Goal: Check status: Check status

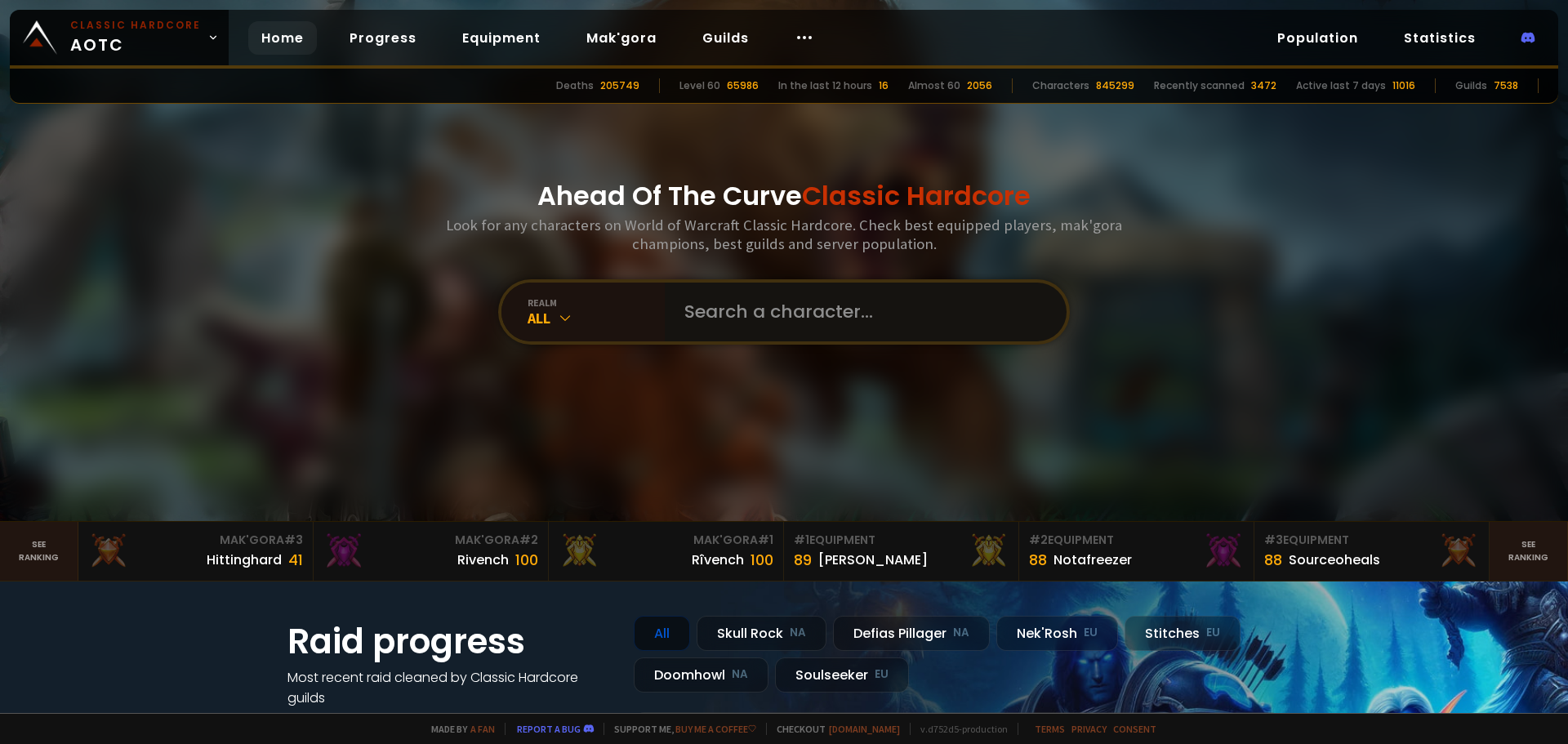
click at [753, 312] on input "text" at bounding box center [860, 311] width 373 height 58
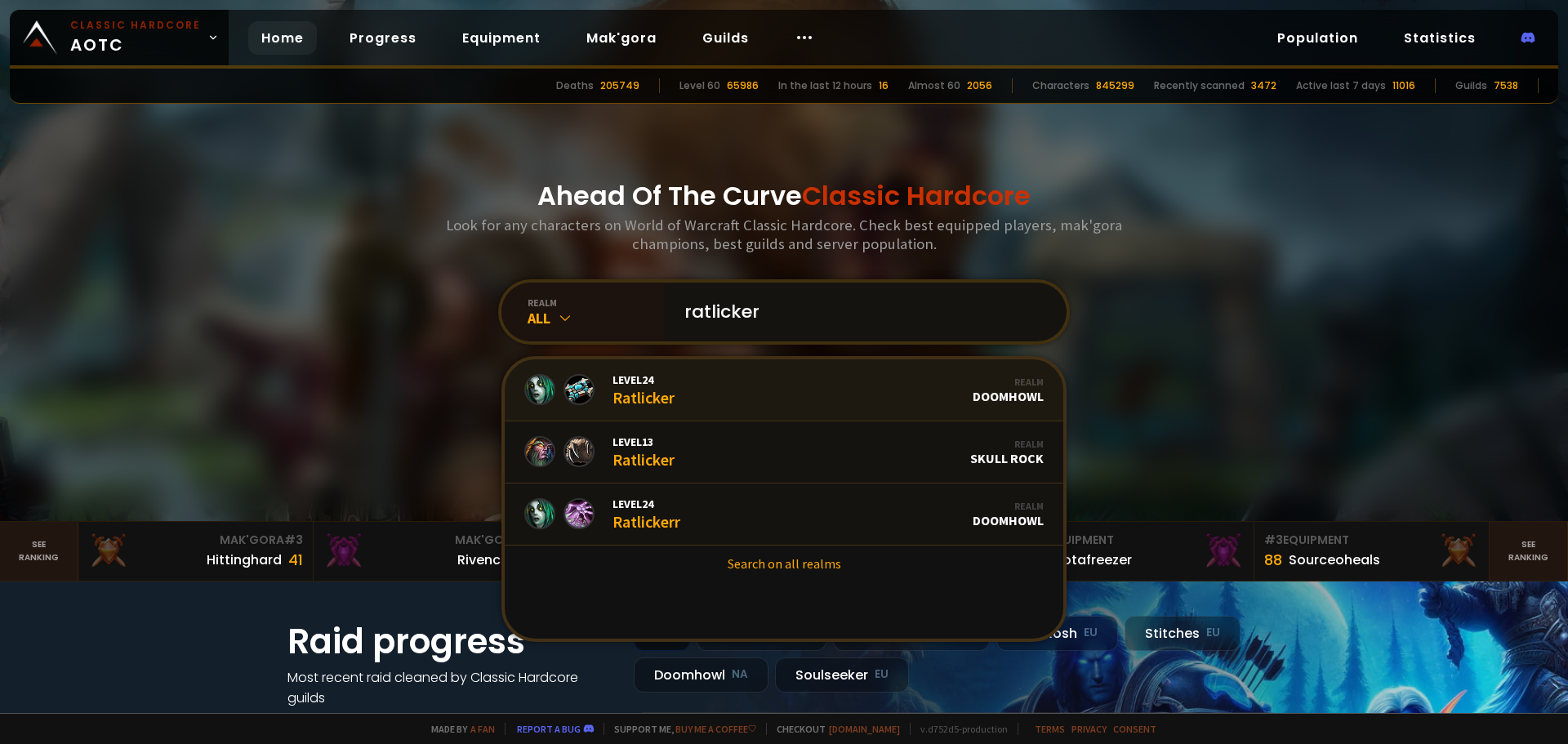
type input "ratlicker"
click at [712, 401] on link "Level 24 Ratlicker Realm Doomhowl" at bounding box center [784, 389] width 559 height 62
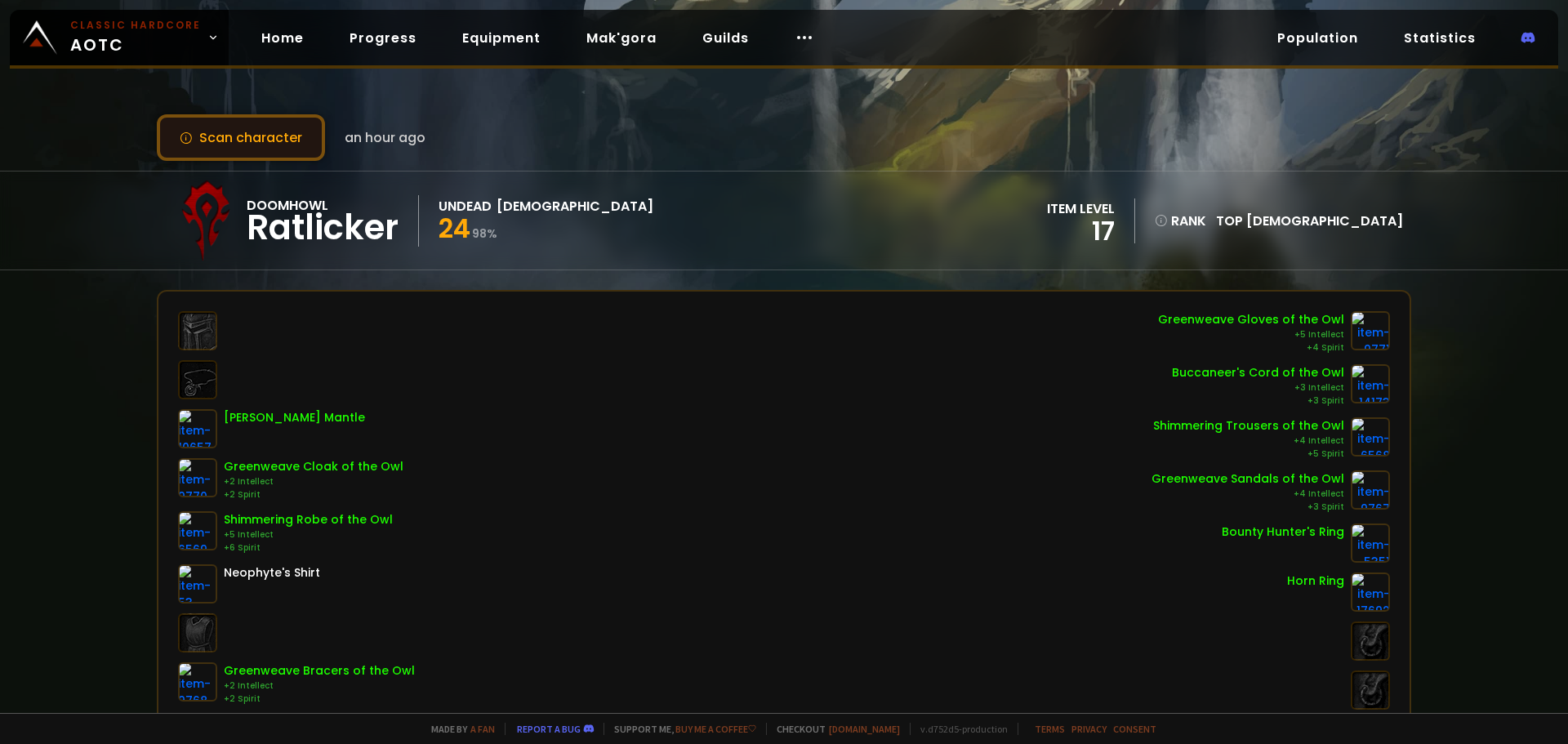
click at [287, 140] on button "Scan character" at bounding box center [241, 137] width 168 height 46
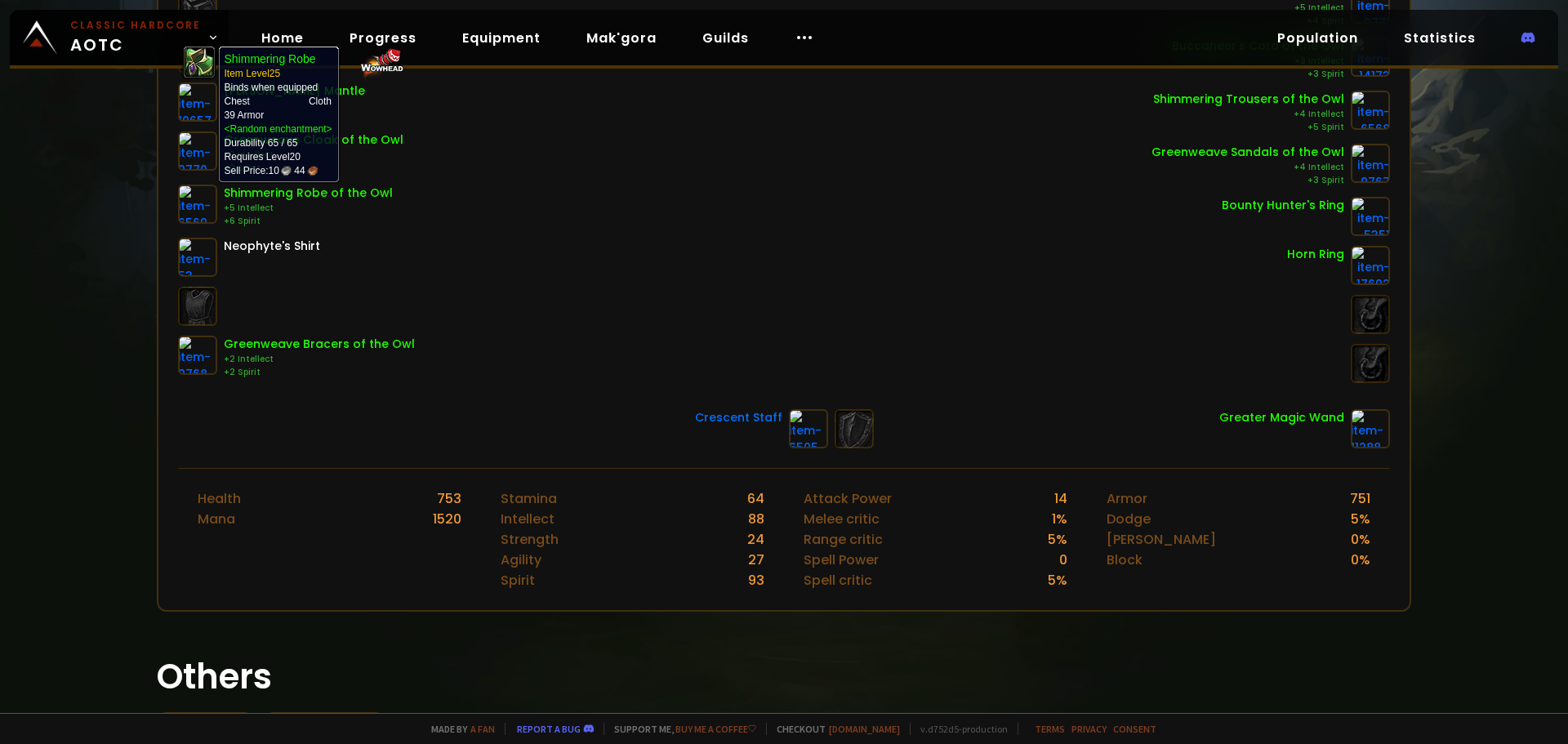
scroll to position [163, 0]
